Goal: Task Accomplishment & Management: Manage account settings

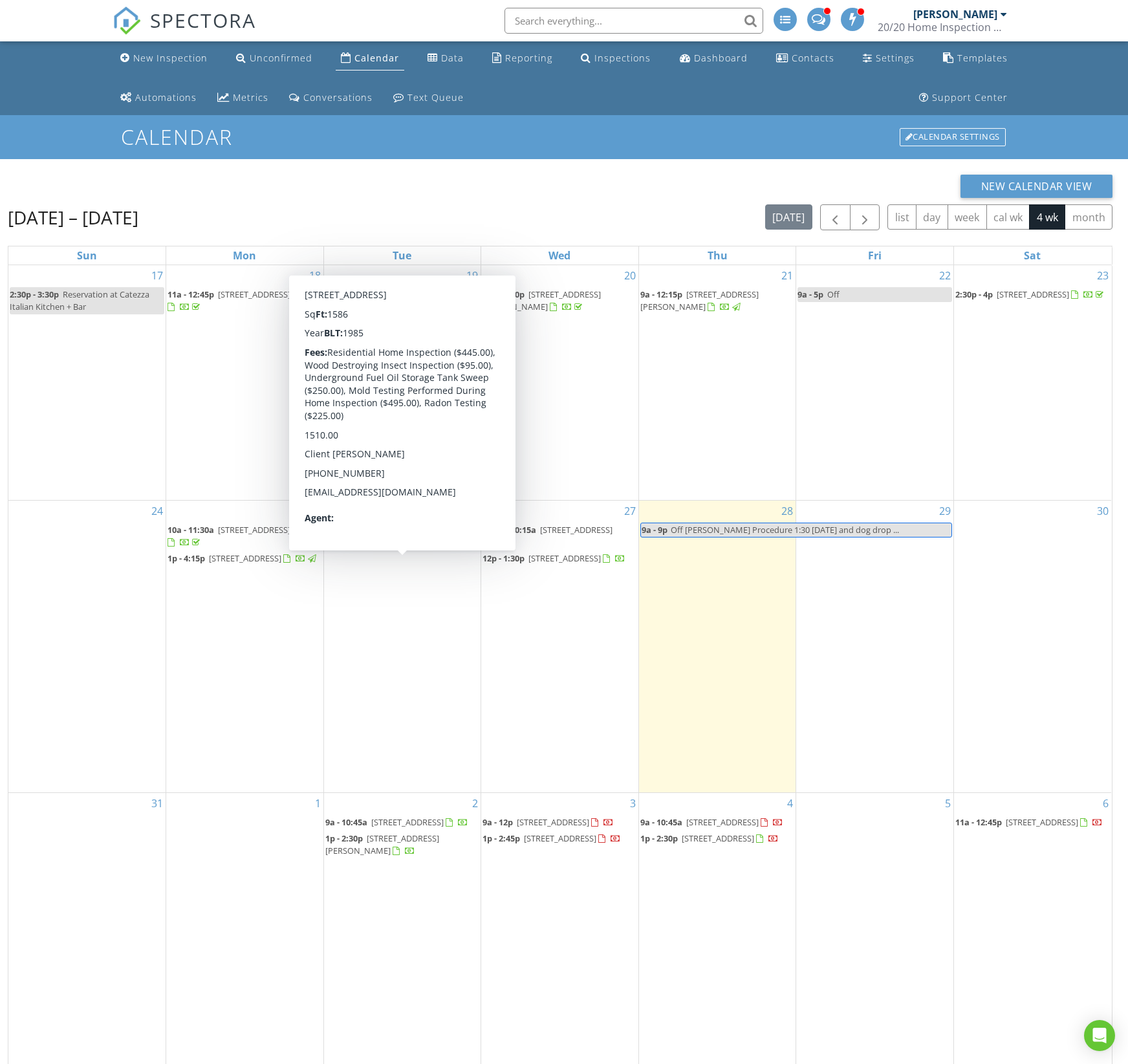
click at [439, 553] on span "12p - 2:30p 109 Monterey Dr, Brick Township 08723" at bounding box center [396, 546] width 143 height 13
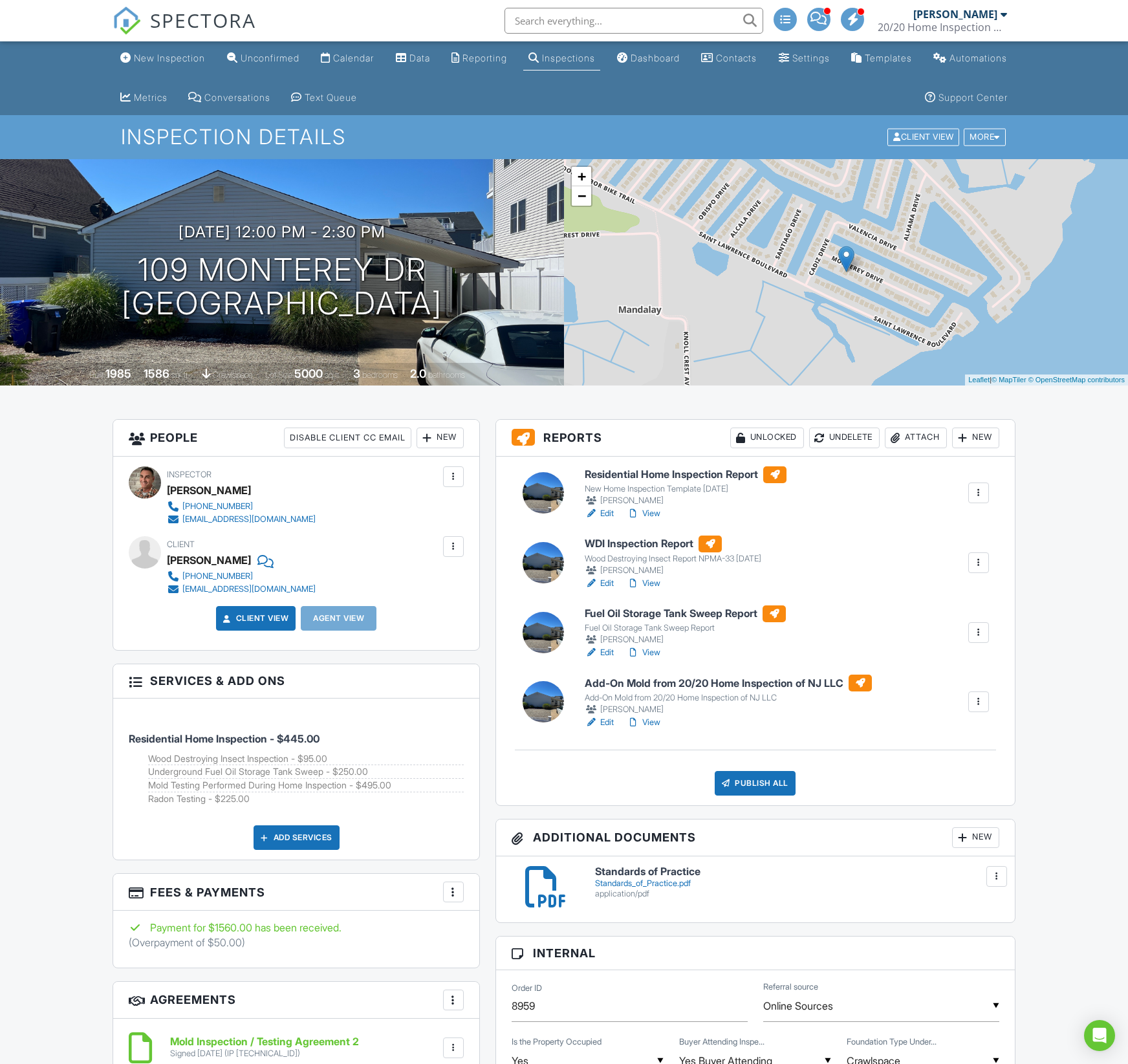
click at [605, 658] on link "Edit" at bounding box center [599, 652] width 29 height 13
click at [976, 702] on div at bounding box center [978, 701] width 13 height 13
click at [895, 831] on link "Delete" at bounding box center [935, 828] width 95 height 14
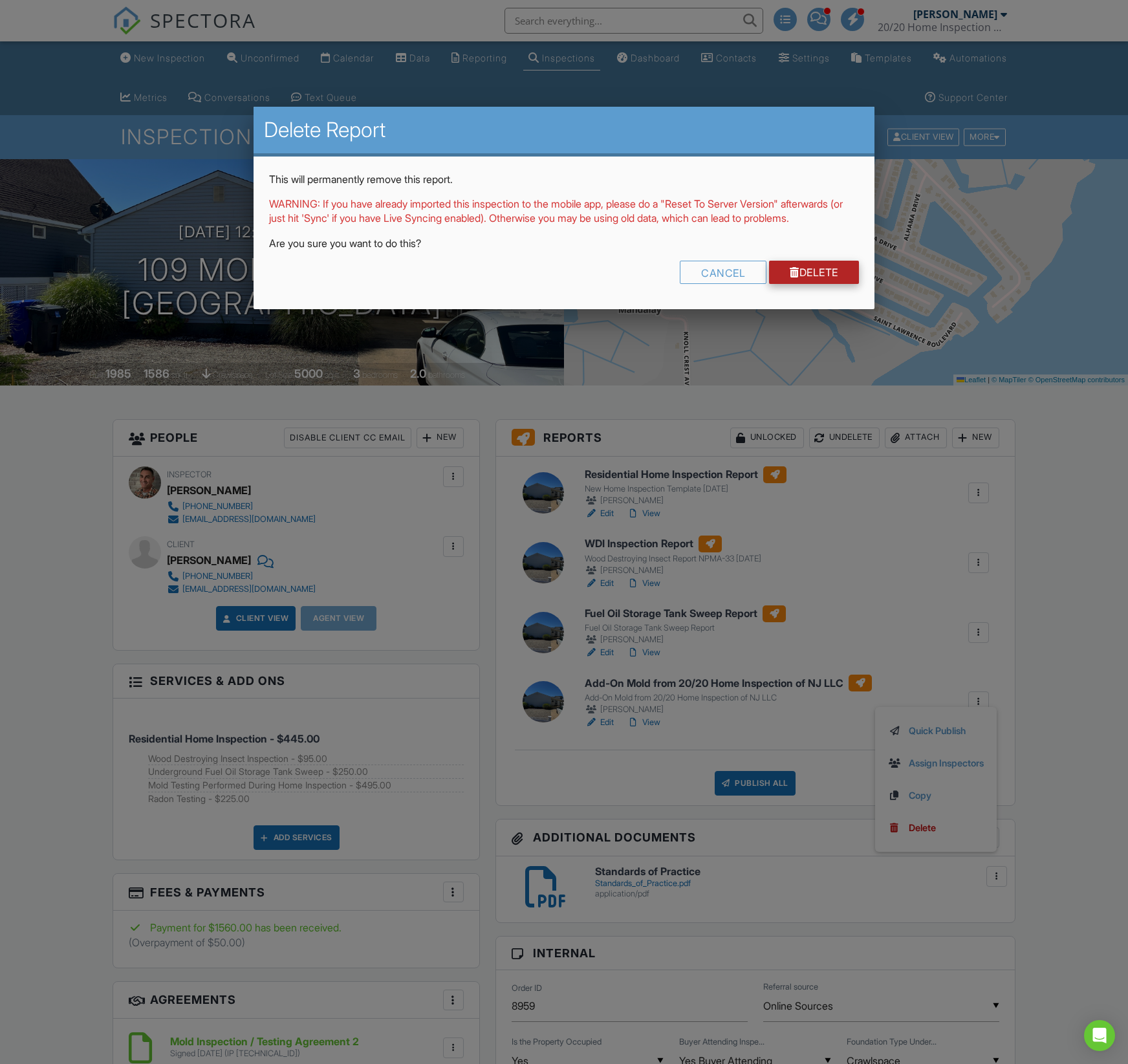
click at [835, 284] on link "Delete" at bounding box center [814, 272] width 90 height 24
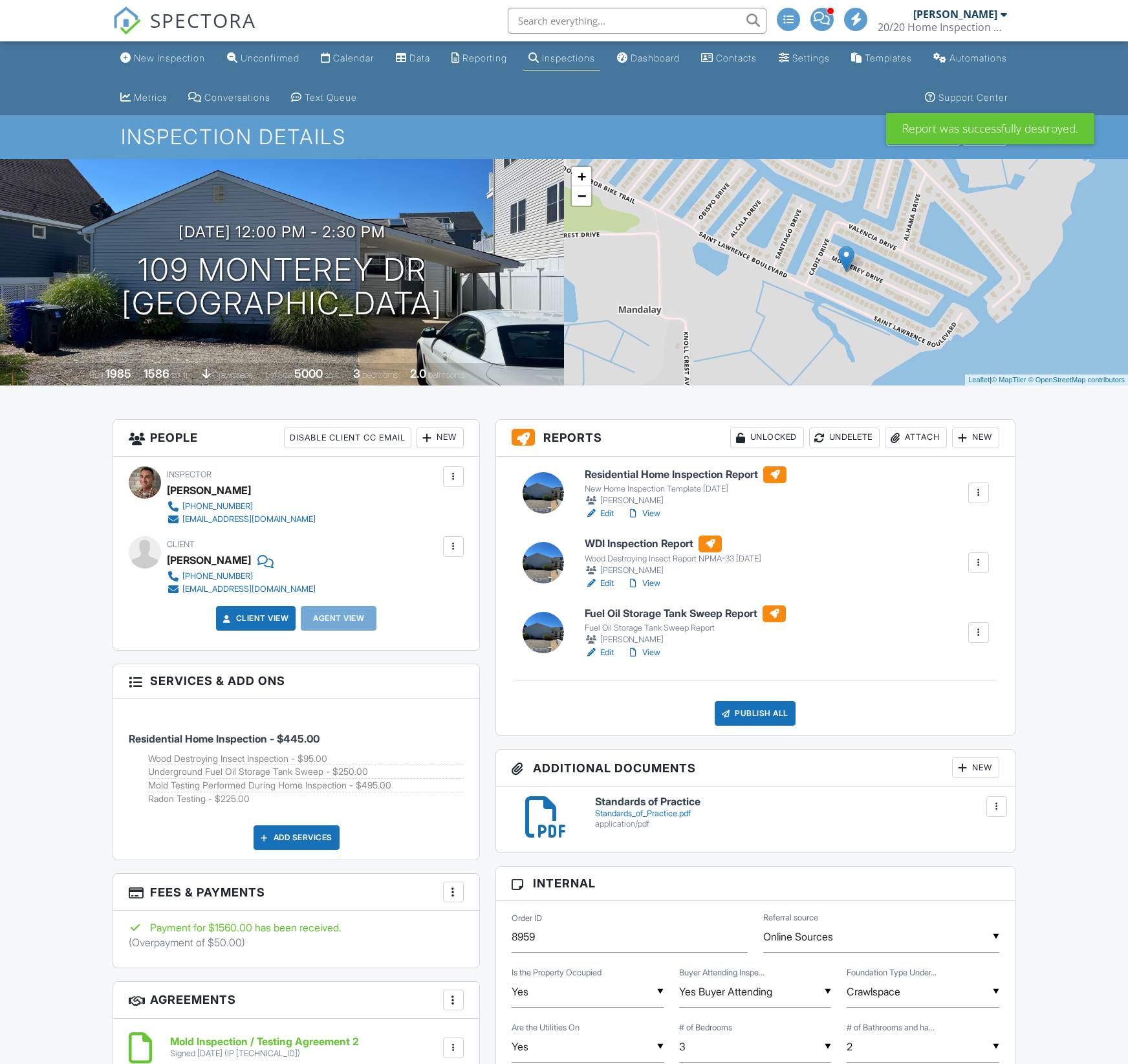
click at [606, 584] on link "Edit" at bounding box center [599, 583] width 29 height 13
click at [605, 511] on link "Edit" at bounding box center [599, 513] width 29 height 13
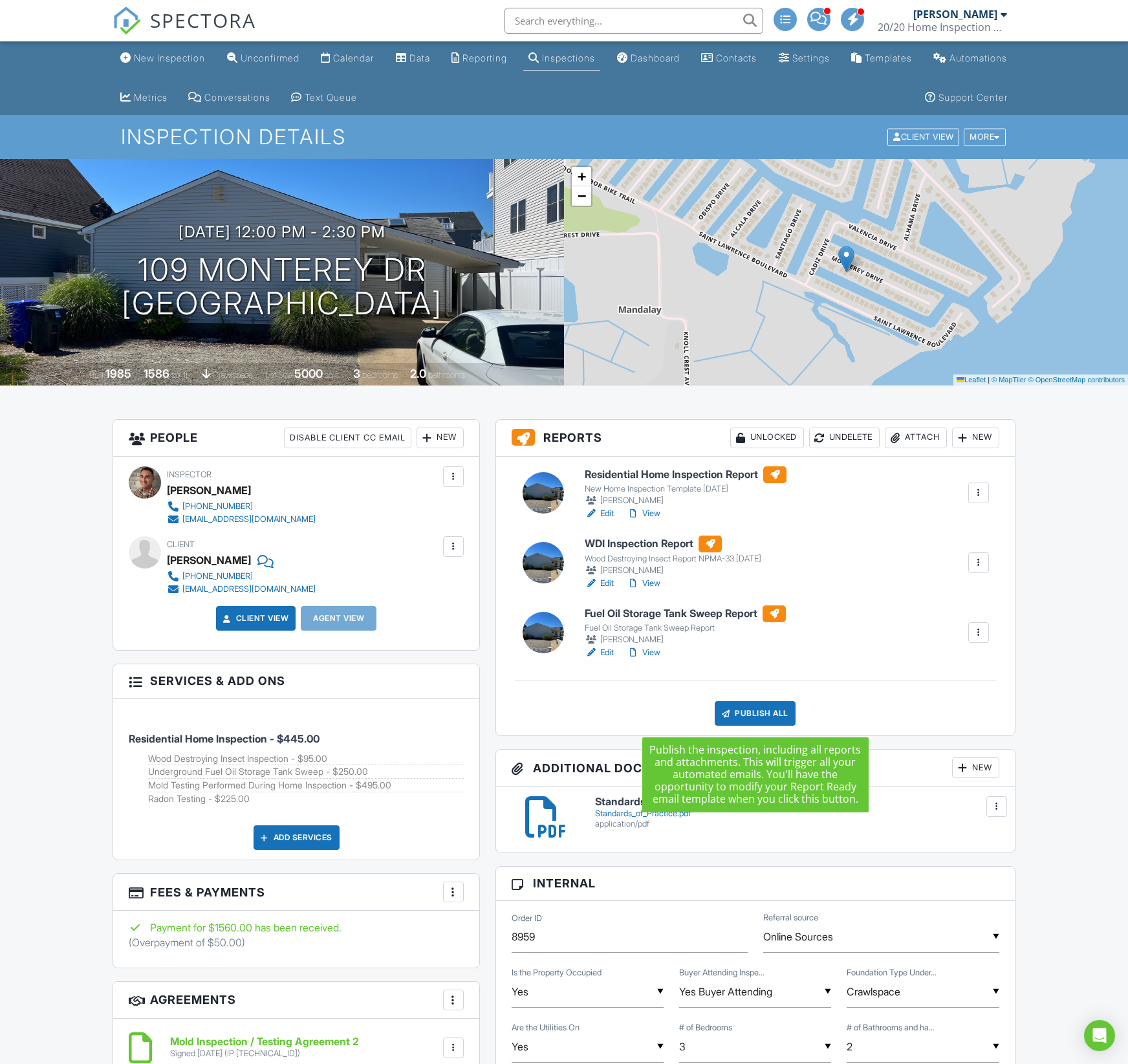
click at [755, 710] on div "Publish All" at bounding box center [755, 713] width 81 height 25
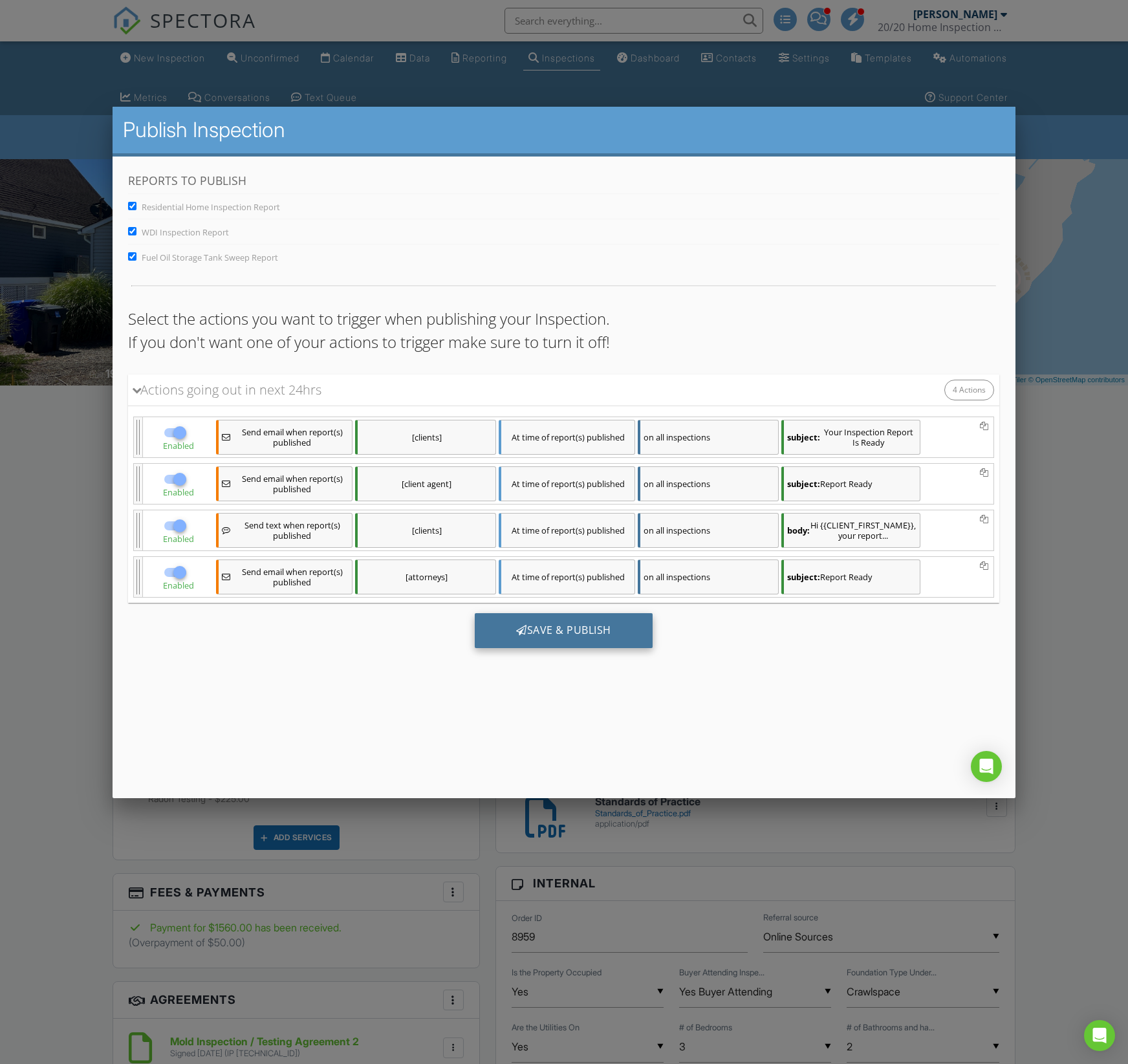
click at [591, 647] on div "Save & Publish" at bounding box center [563, 630] width 178 height 35
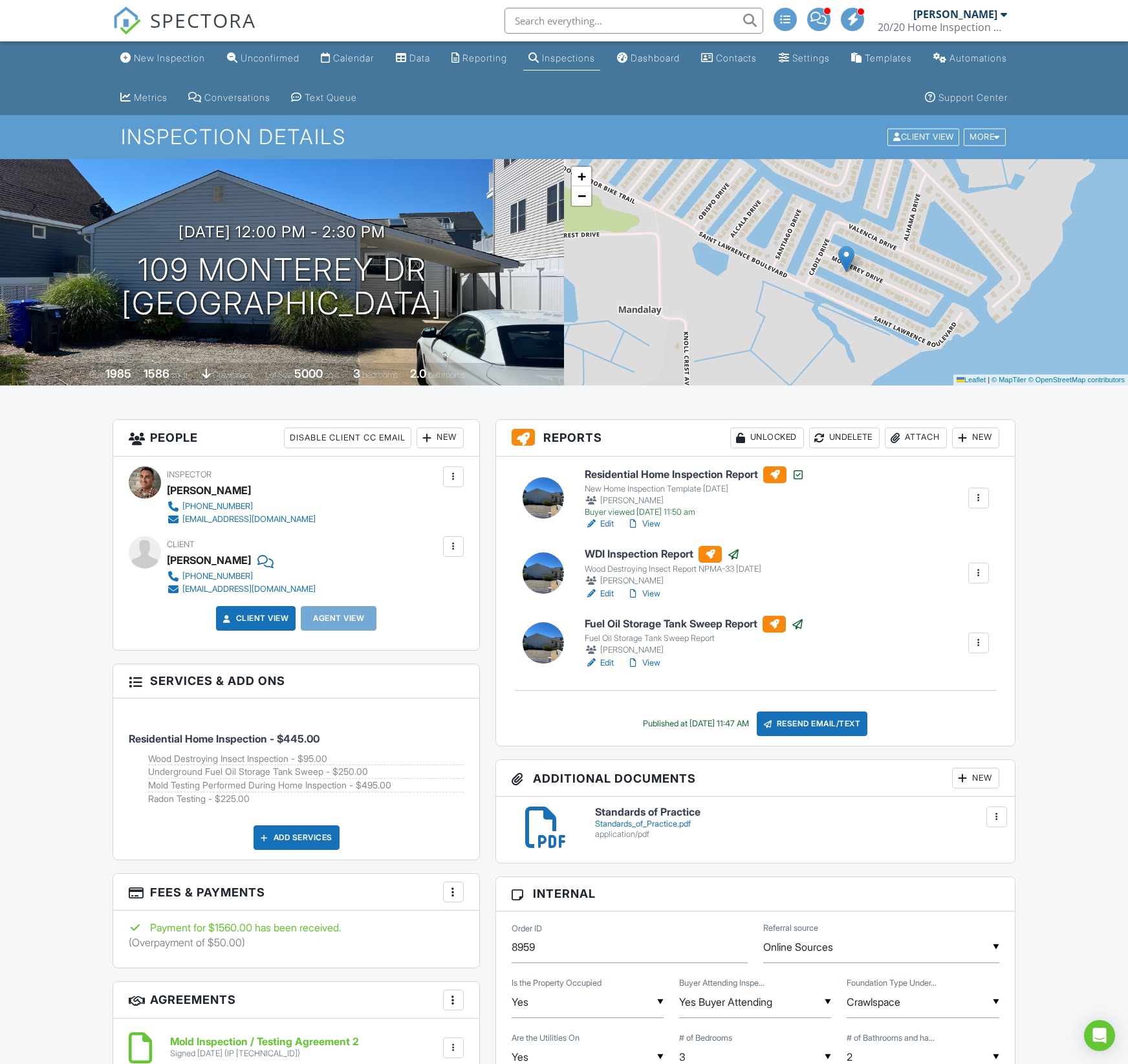
click at [231, 590] on div "deleoje1@aol.com" at bounding box center [249, 589] width 133 height 11
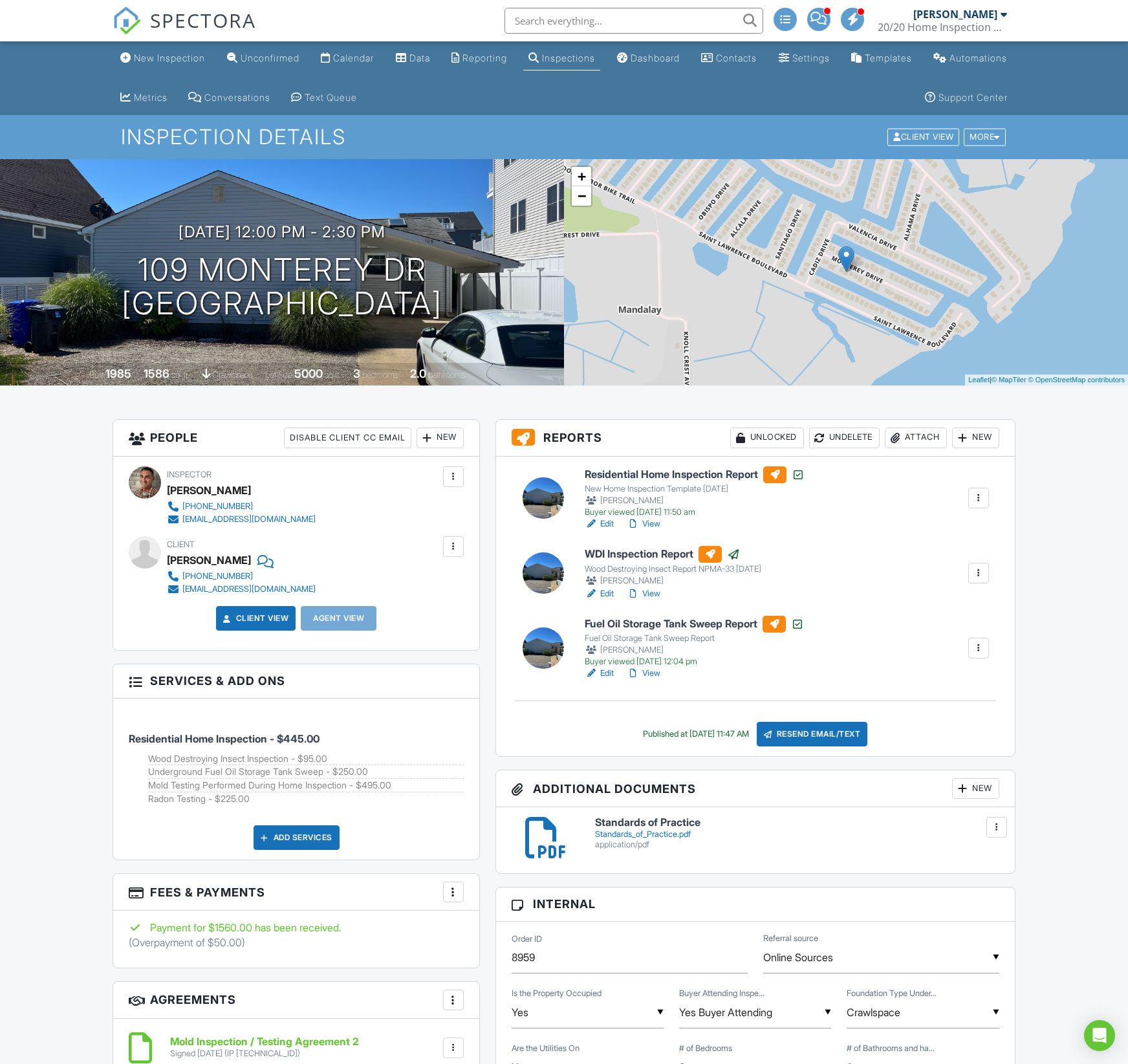
click at [370, 46] on link "Calendar" at bounding box center [347, 58] width 63 height 24
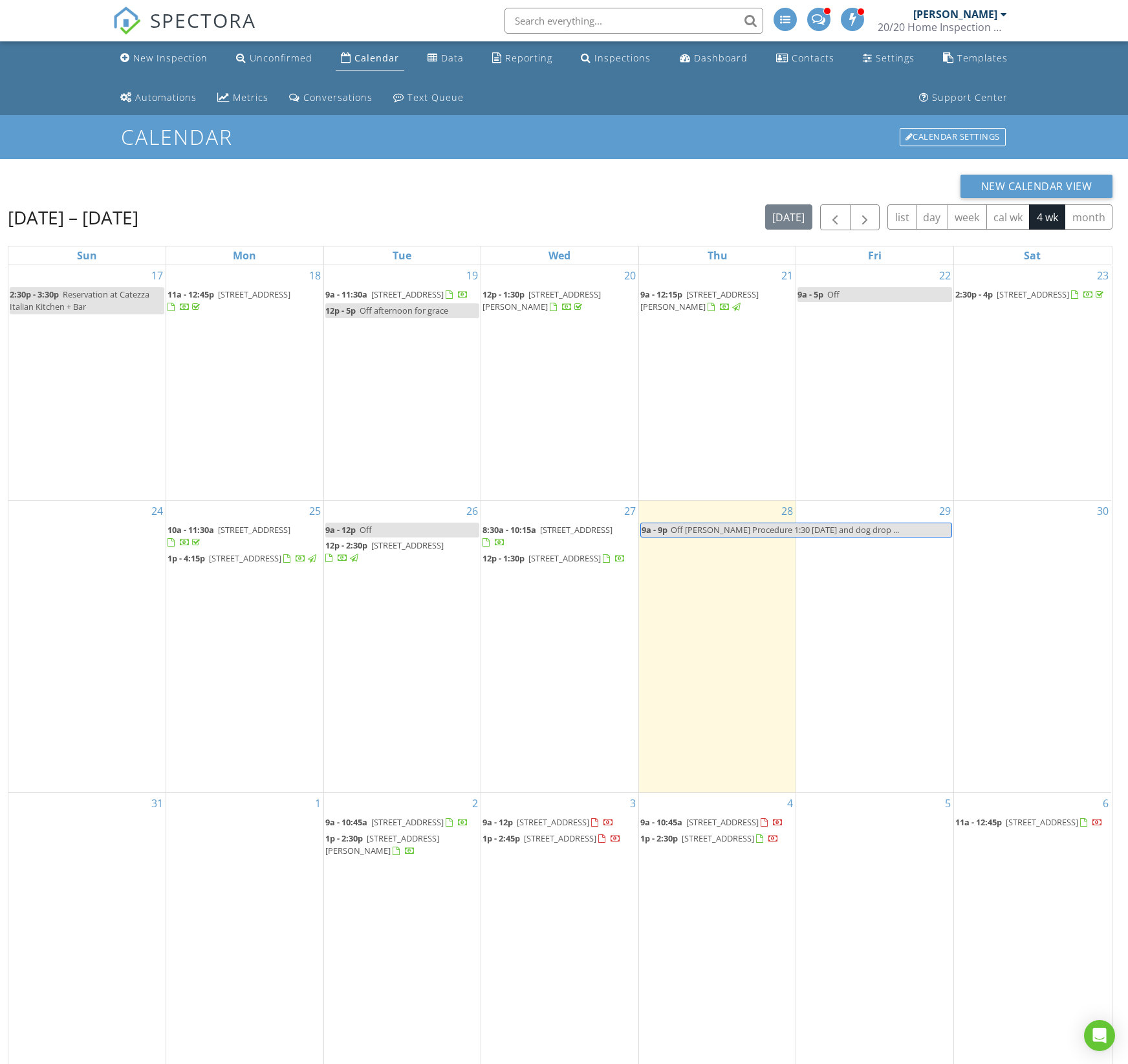
click at [820, 17] on span at bounding box center [819, 18] width 14 height 11
click at [546, 535] on span "[STREET_ADDRESS]" at bounding box center [576, 529] width 73 height 11
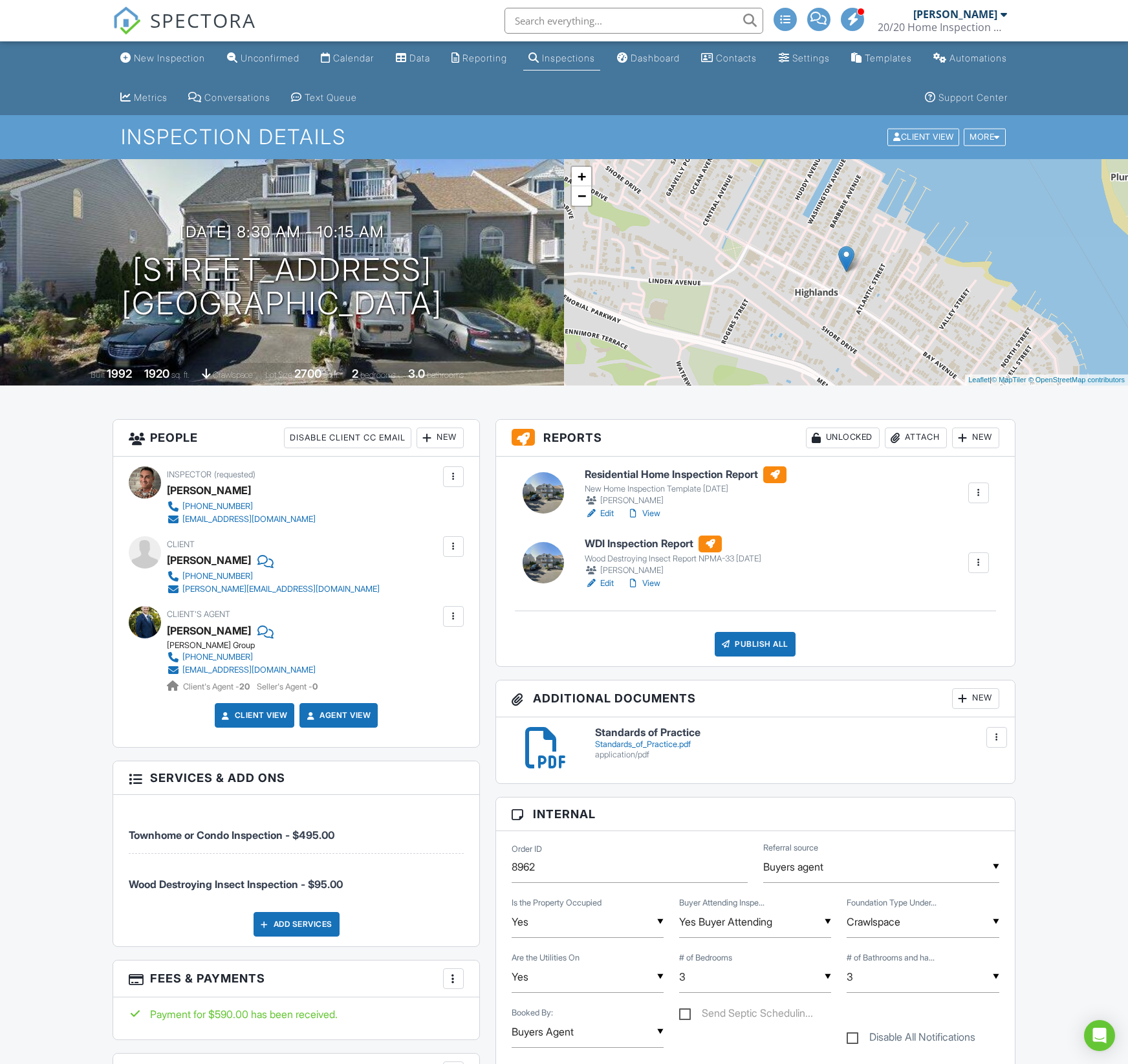
click at [604, 513] on link "Edit" at bounding box center [599, 513] width 29 height 13
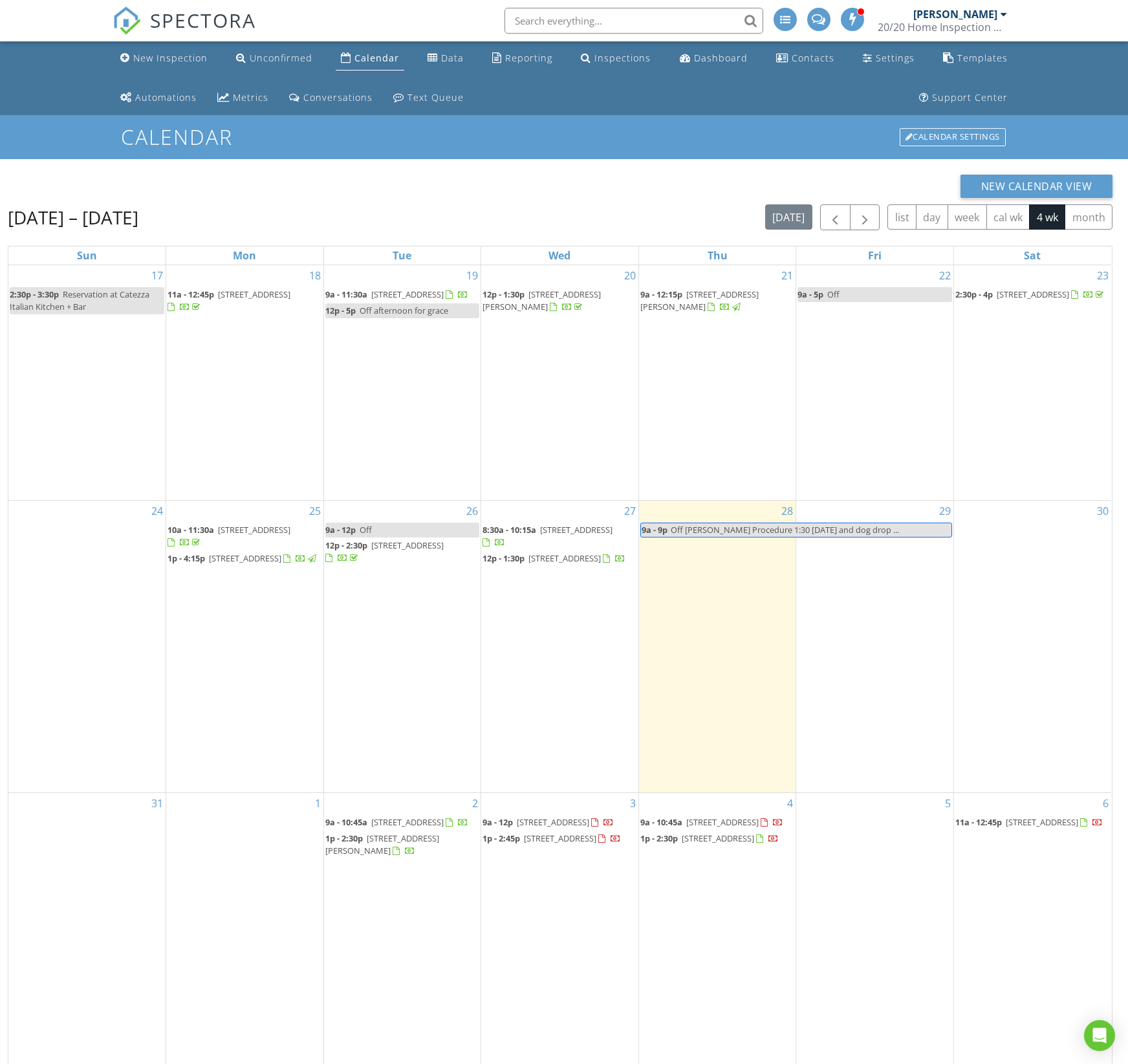
click at [157, 41] on link "SPECTORA" at bounding box center [184, 31] width 144 height 27
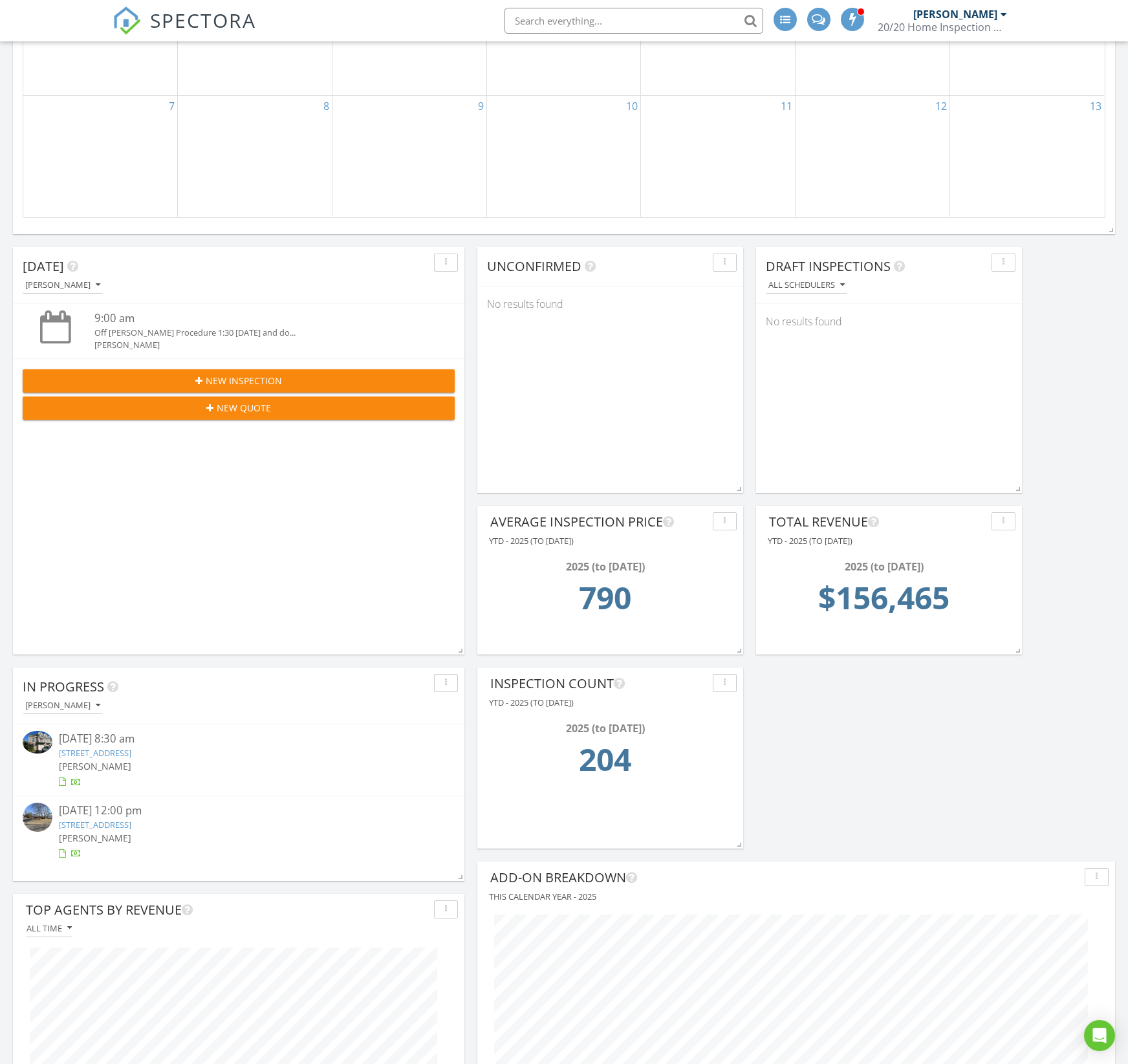
scroll to position [730, 0]
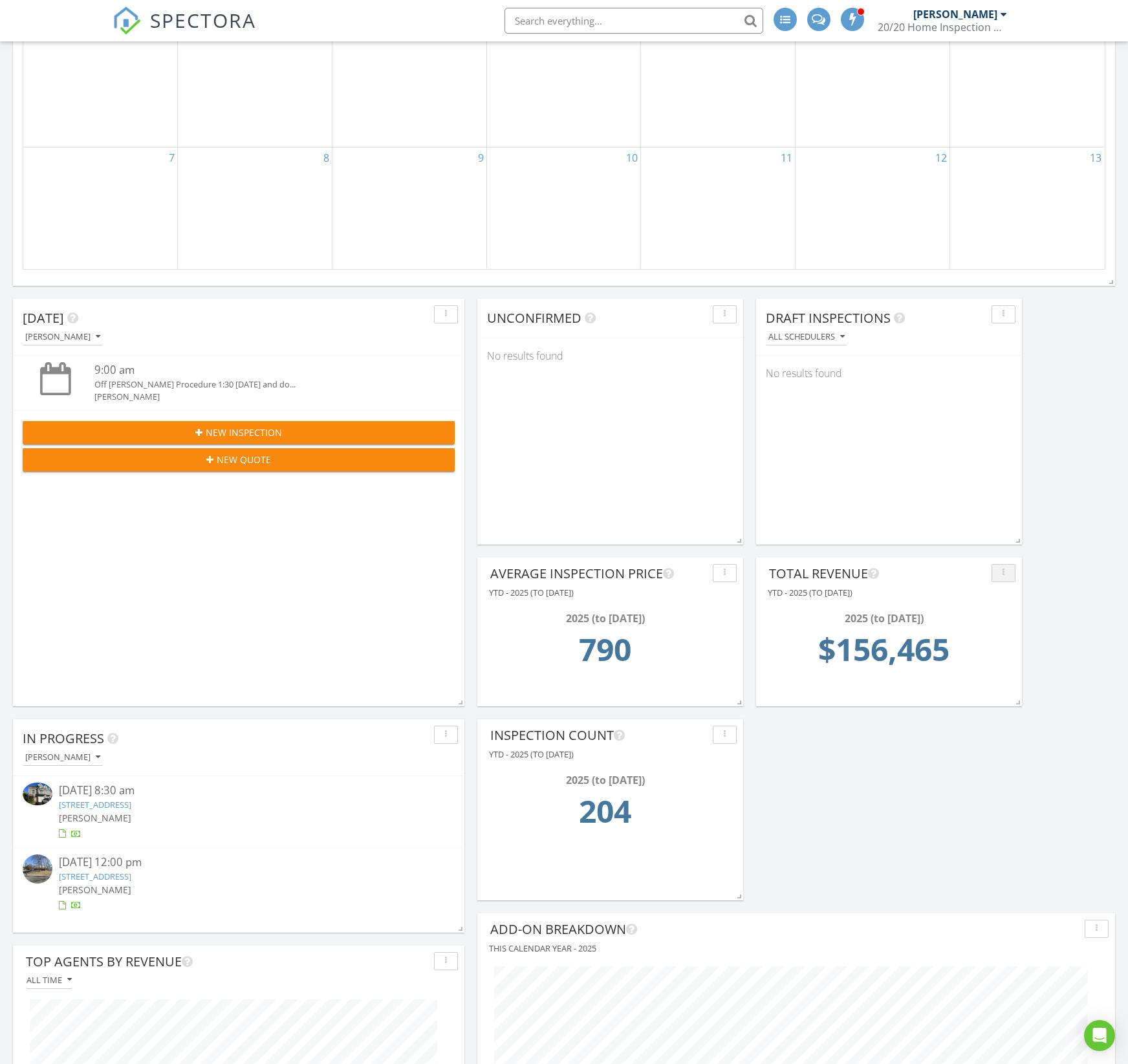
click at [1000, 577] on div "button" at bounding box center [1004, 573] width 12 height 9
click at [1008, 604] on div at bounding box center [1006, 602] width 9 height 11
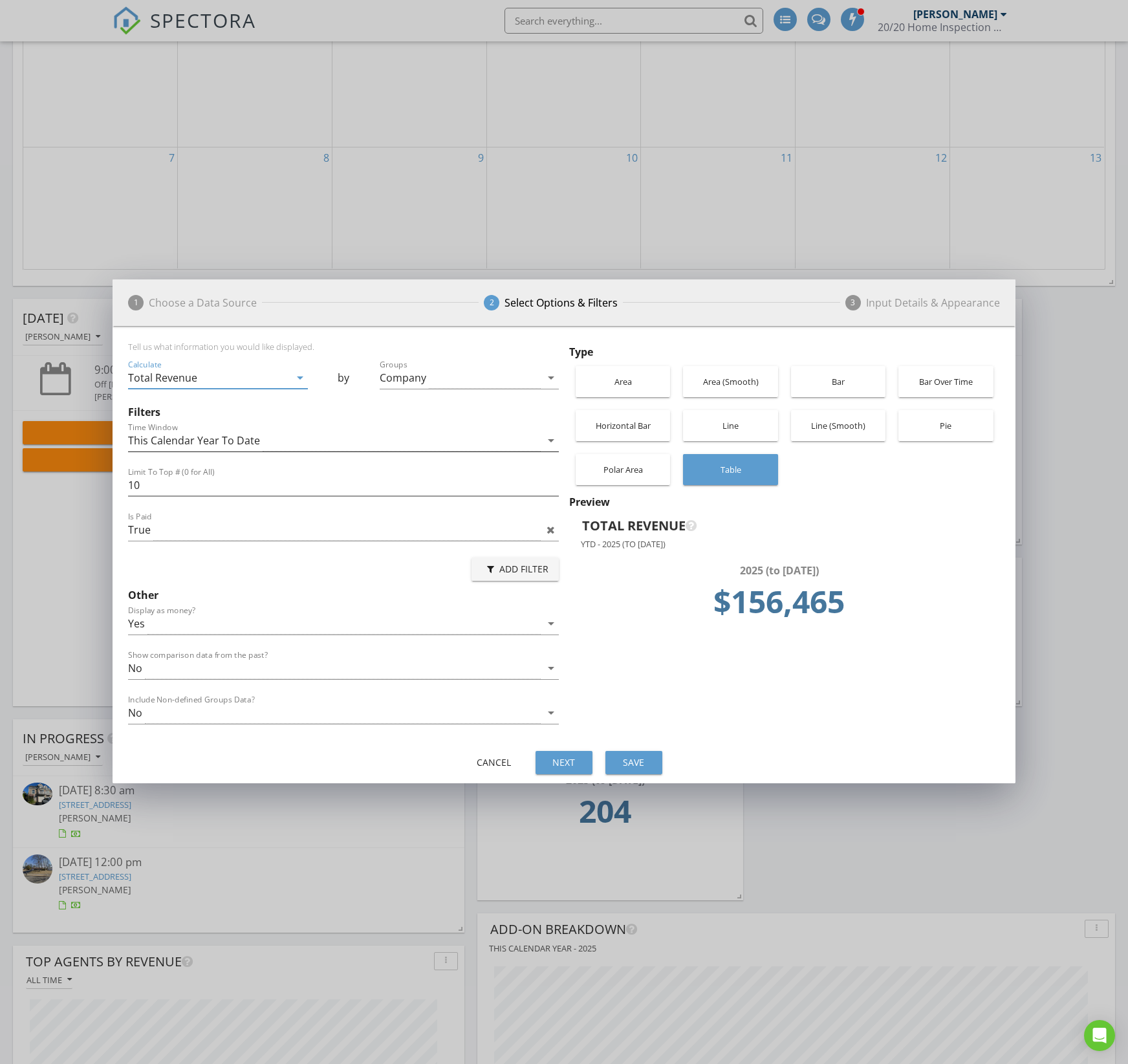
click at [144, 440] on div "This Calendar Year To Date" at bounding box center [194, 440] width 132 height 11
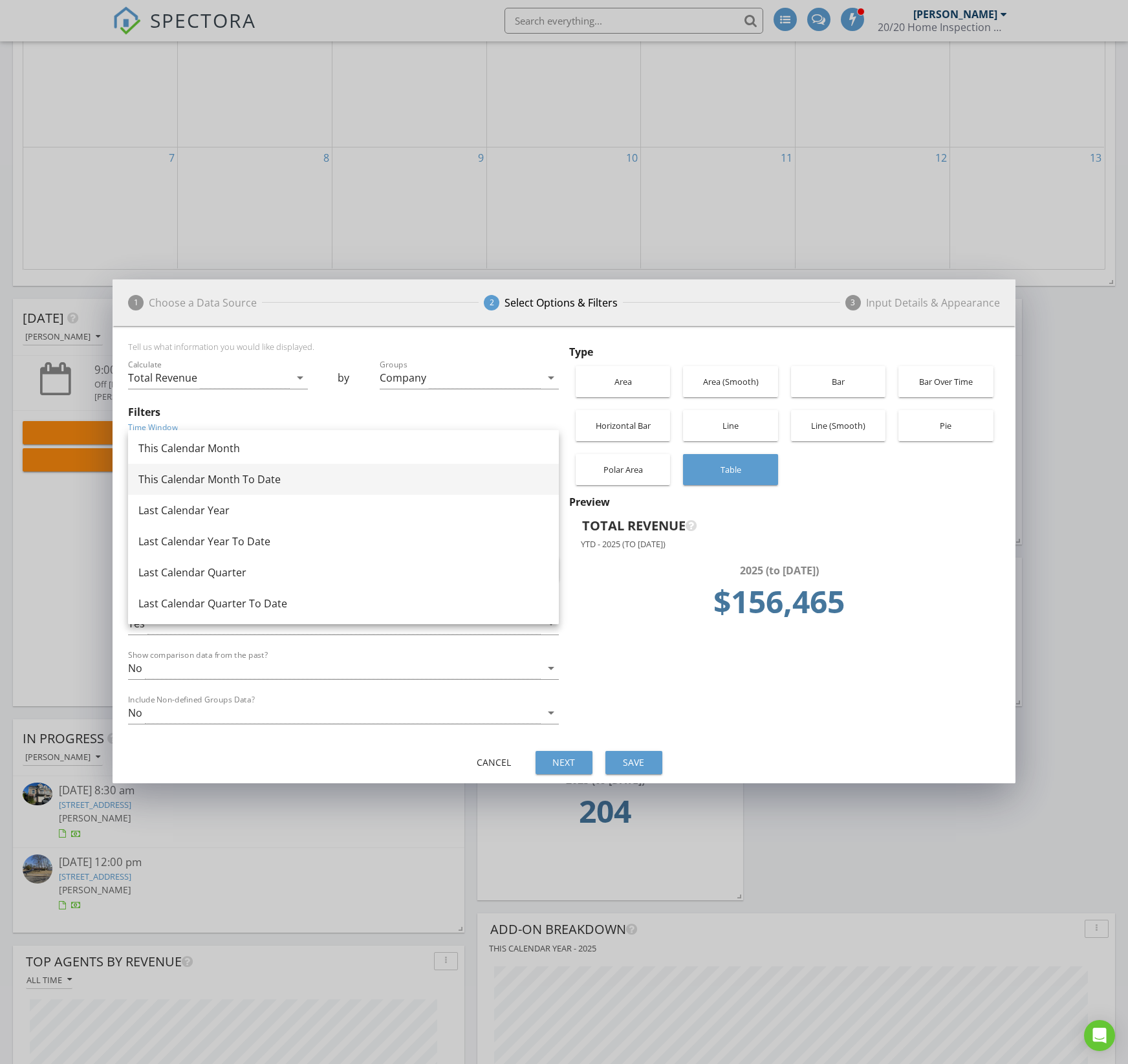
scroll to position [189, 0]
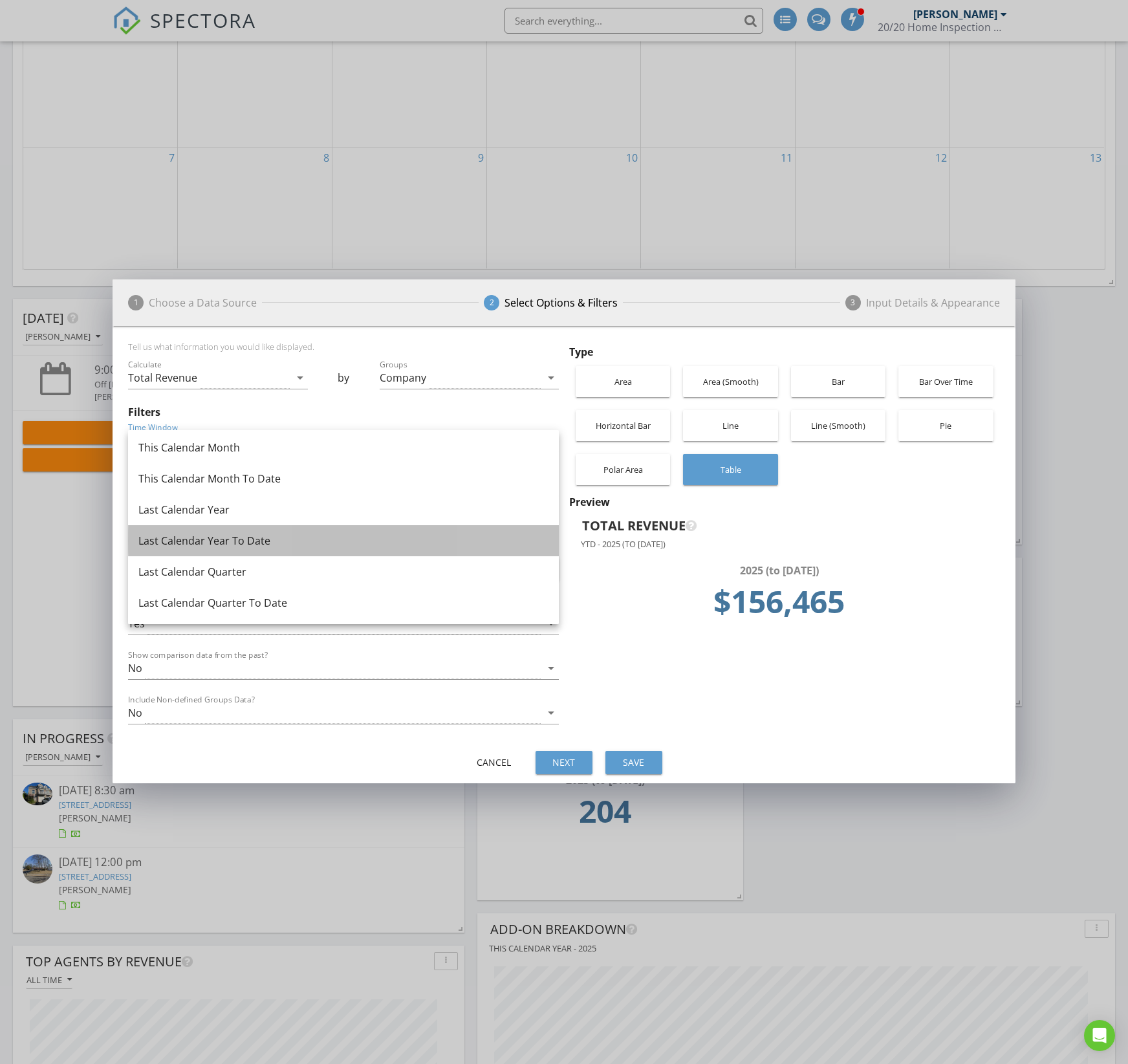
click at [185, 536] on div "Last Calendar Year To Date" at bounding box center [343, 540] width 410 height 16
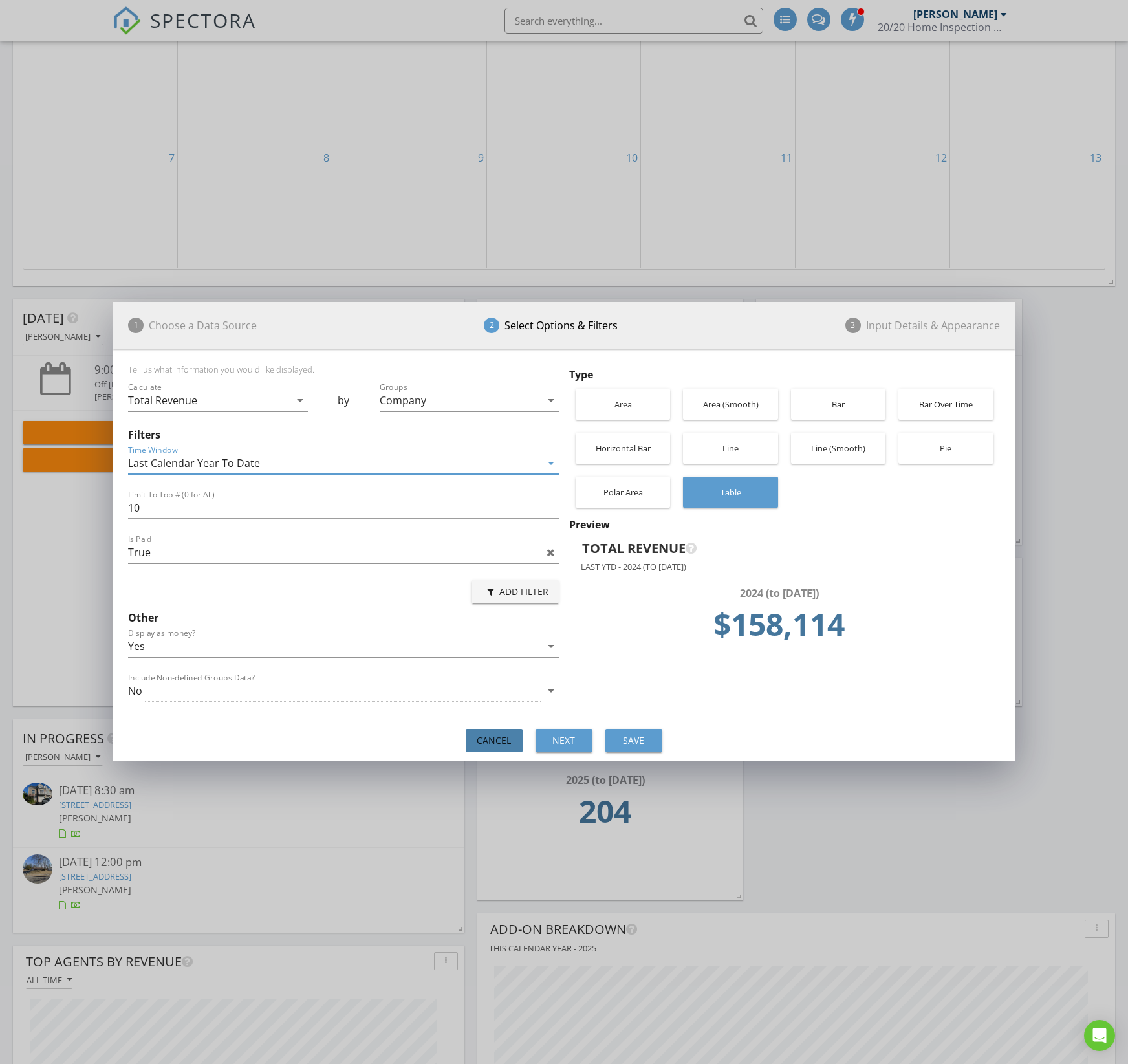
click at [503, 740] on div "Cancel" at bounding box center [493, 740] width 36 height 14
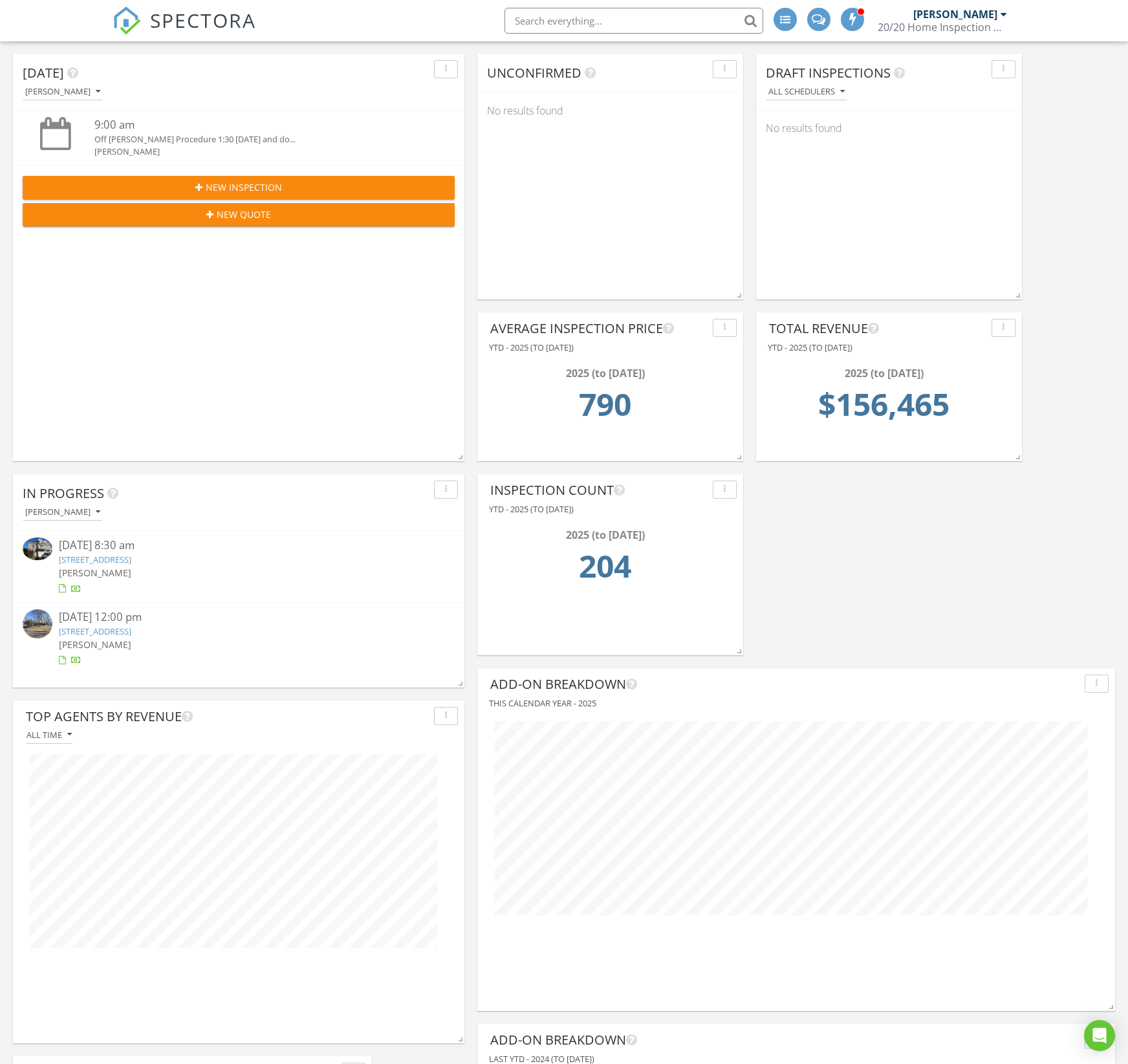
scroll to position [974, 0]
click at [719, 490] on div "button" at bounding box center [724, 490] width 12 height 9
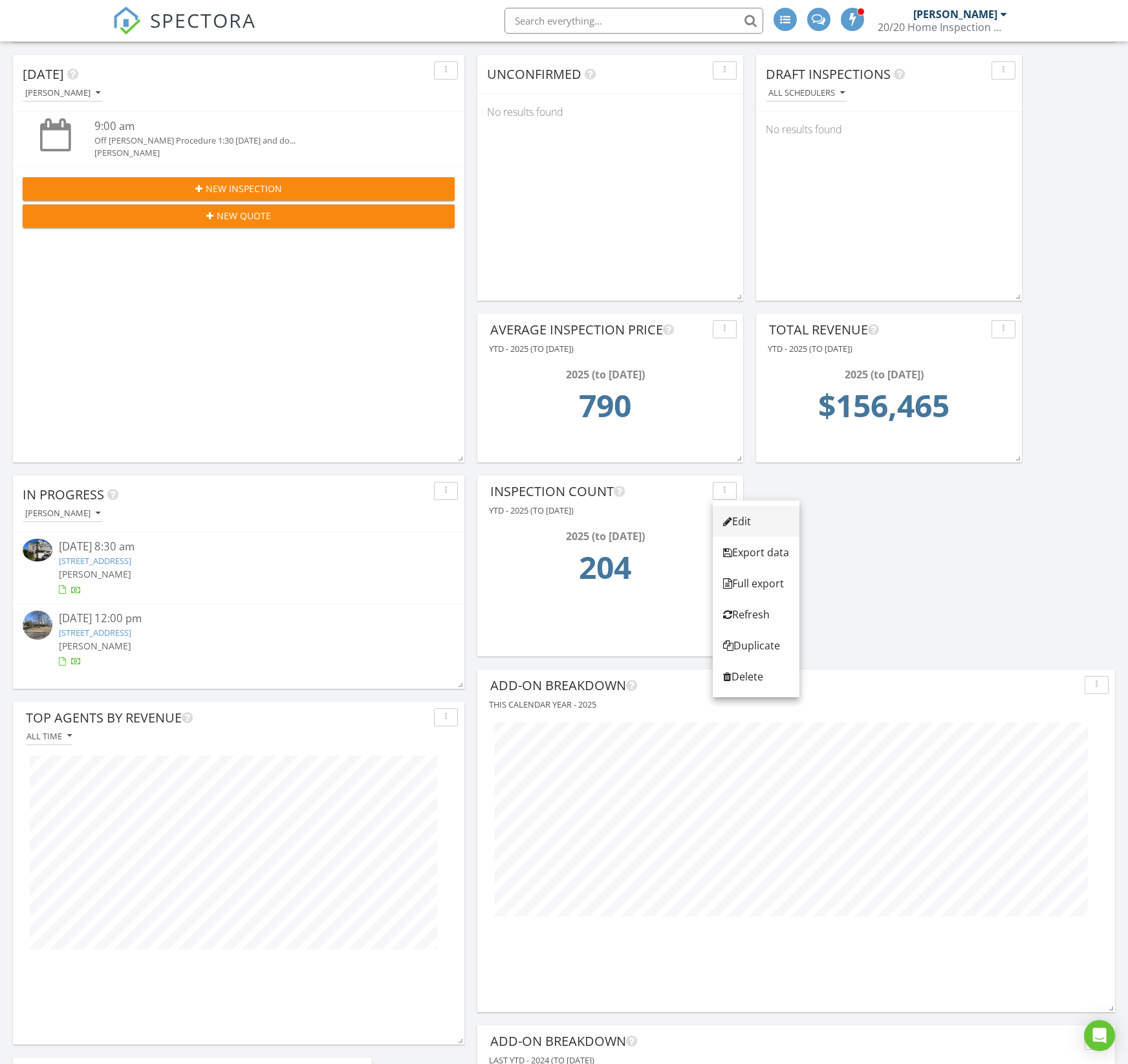
click at [727, 525] on div at bounding box center [728, 521] width 9 height 11
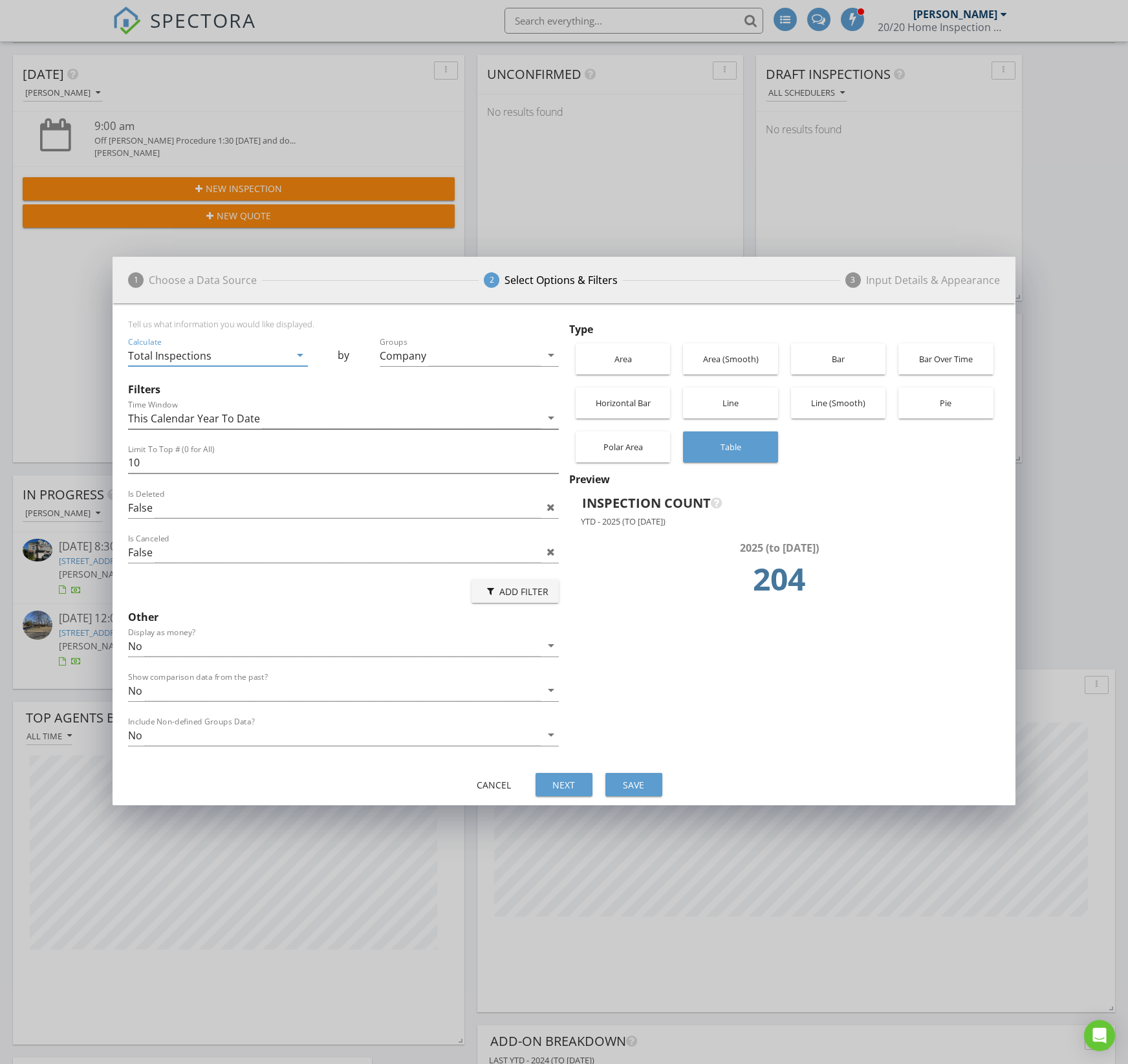
click at [183, 424] on div "This Calendar Year To Date" at bounding box center [194, 418] width 132 height 11
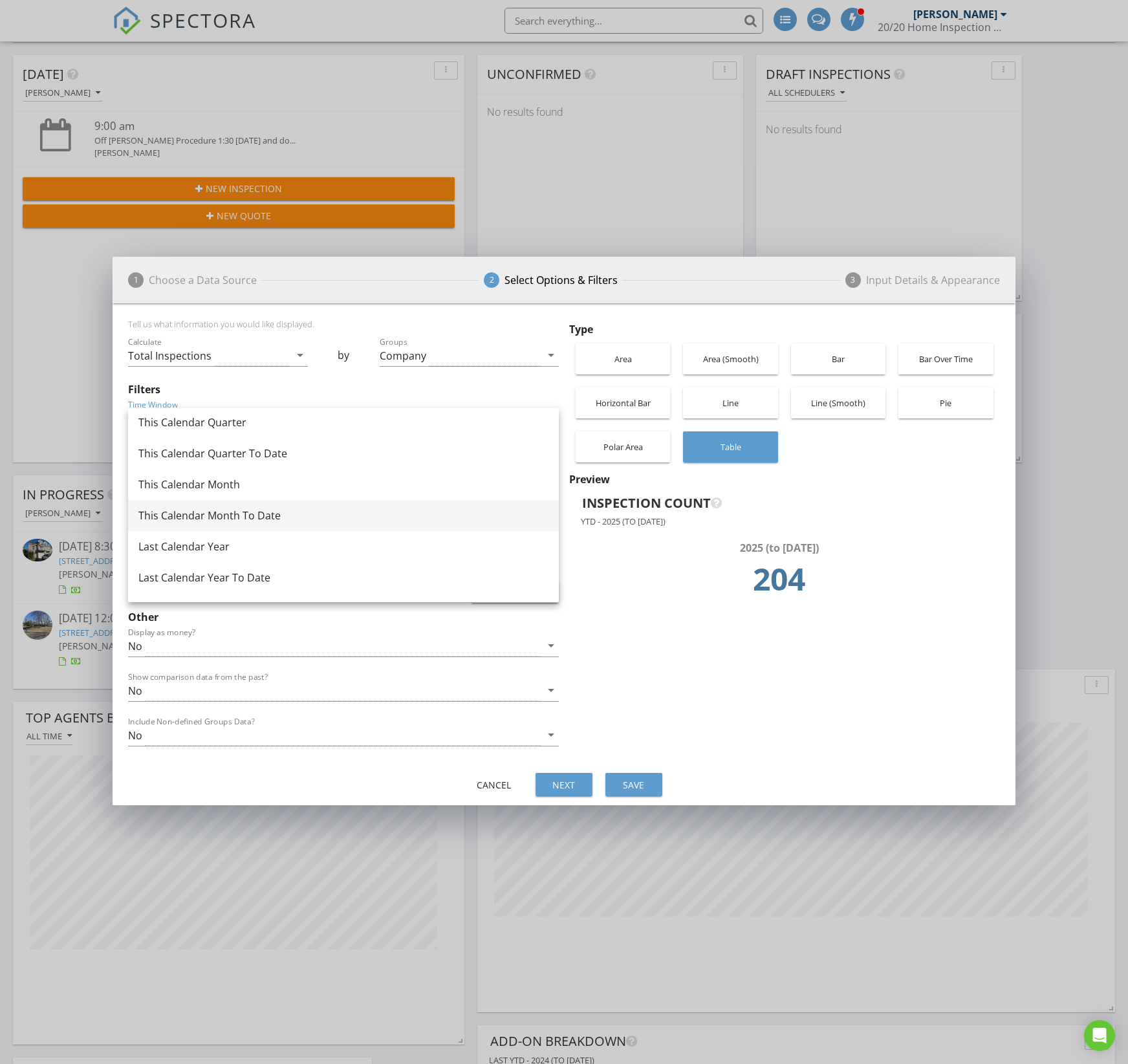
scroll to position [174, 0]
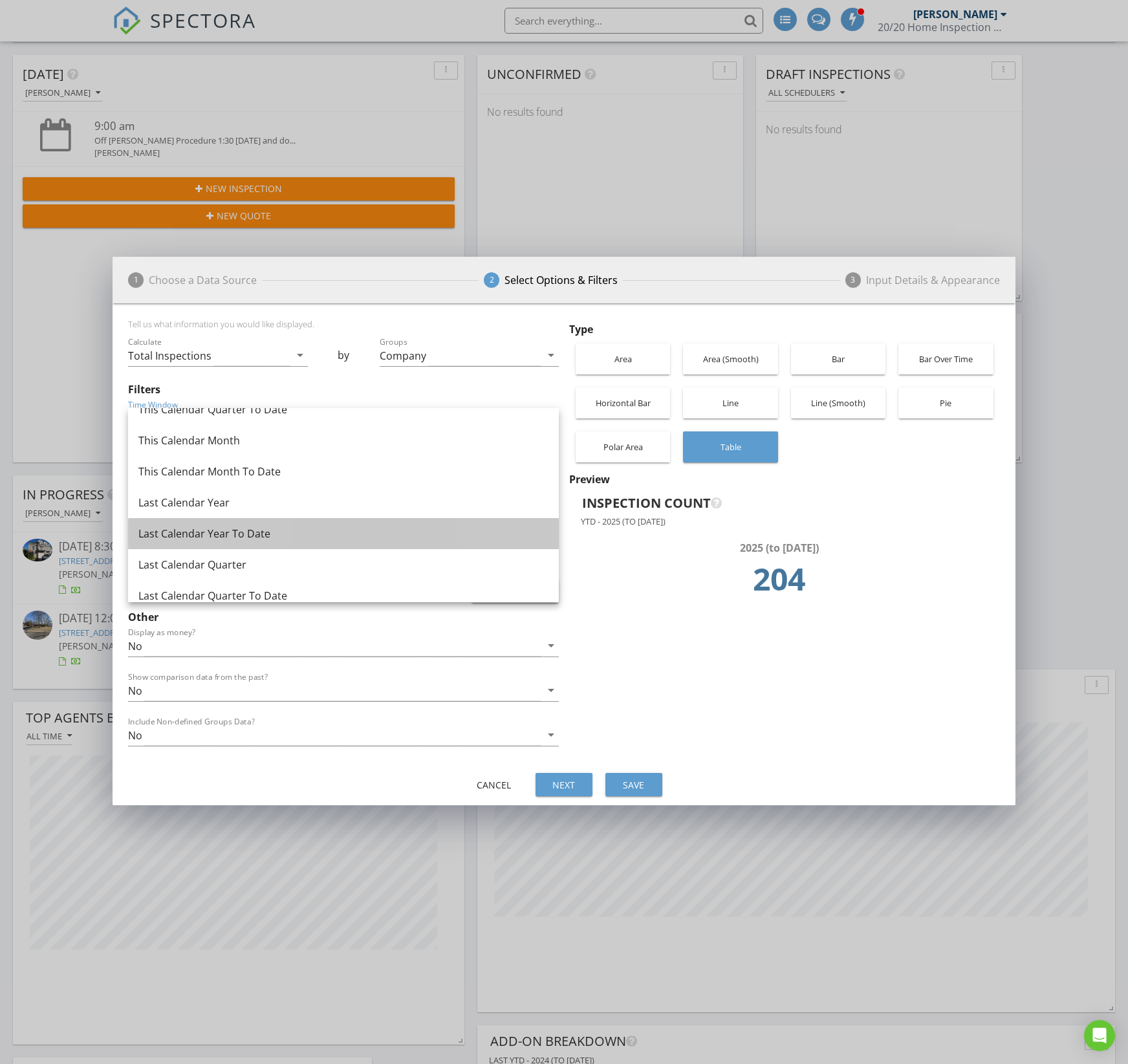
click at [186, 526] on div "Last Calendar Year To Date" at bounding box center [343, 533] width 410 height 16
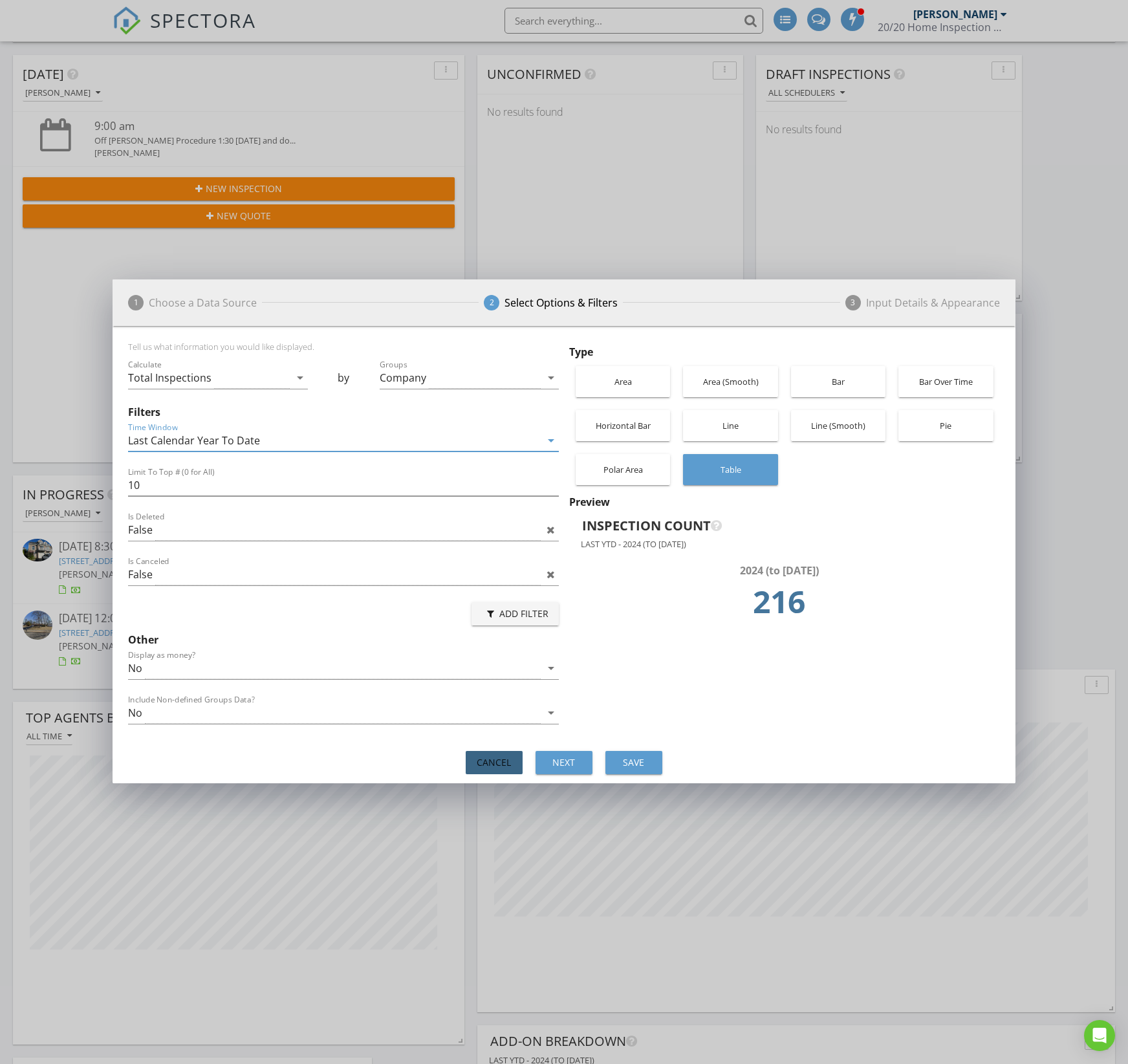
click at [497, 763] on div "Cancel" at bounding box center [493, 762] width 36 height 14
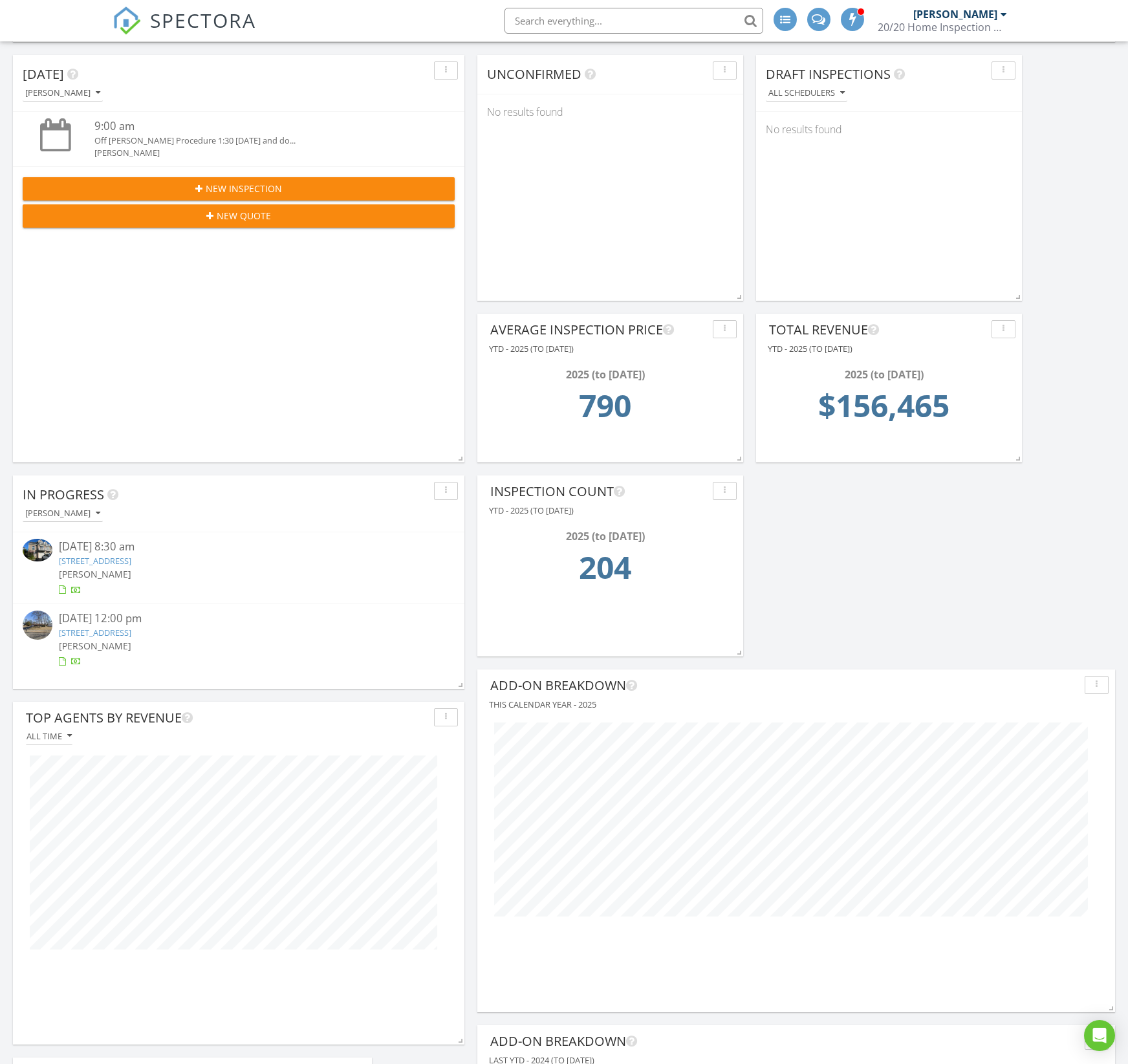
scroll to position [0, 0]
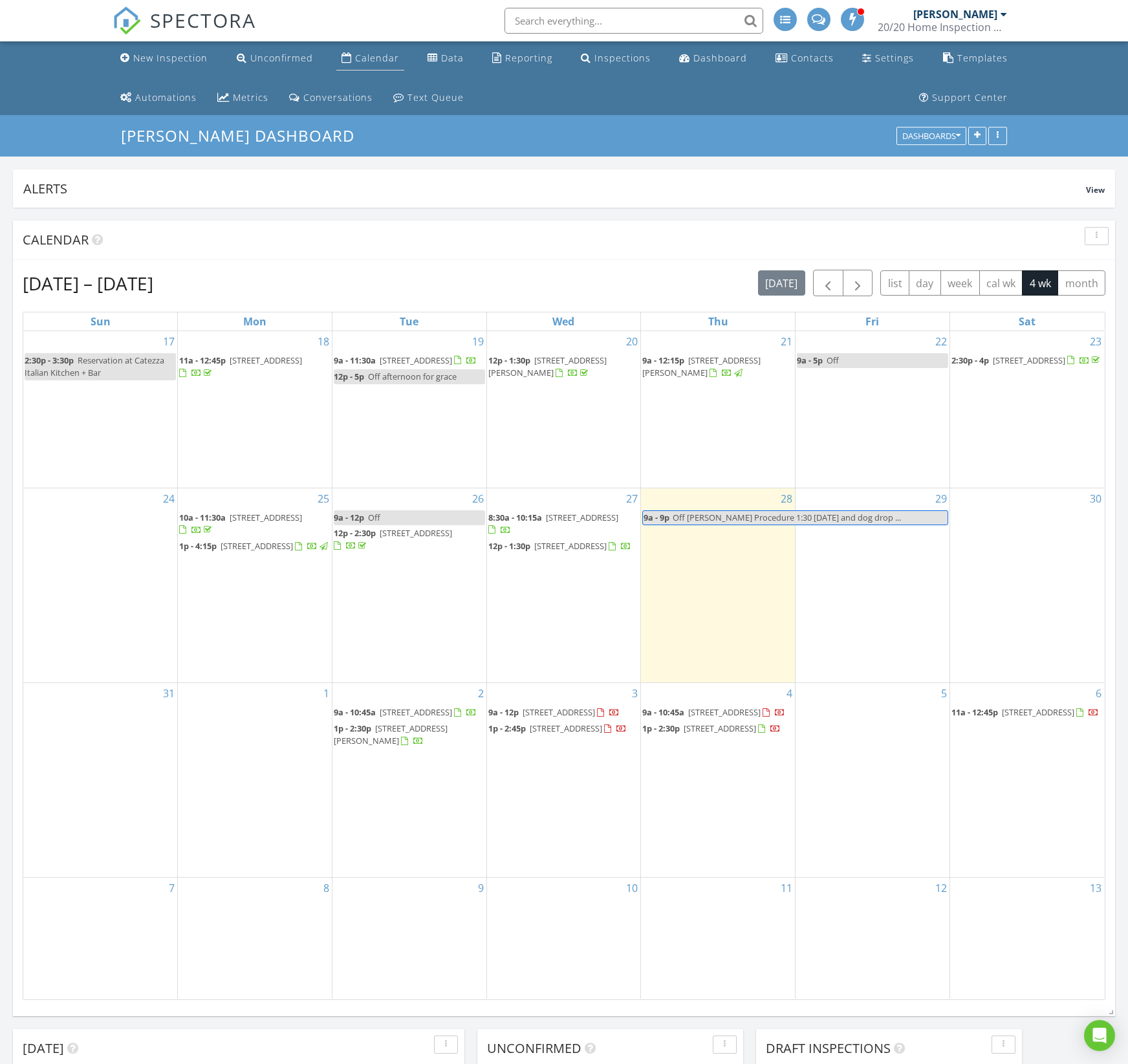
click at [348, 60] on div "Calendar" at bounding box center [347, 58] width 11 height 11
